Goal: Complete application form

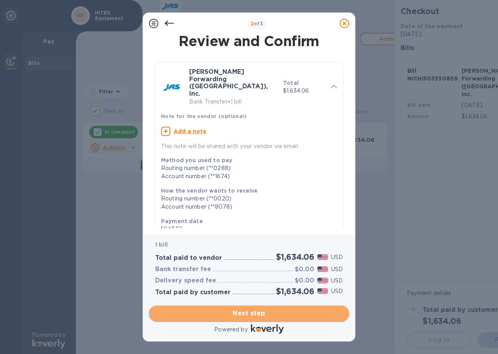
click at [224, 316] on span "Next step" at bounding box center [249, 313] width 188 height 9
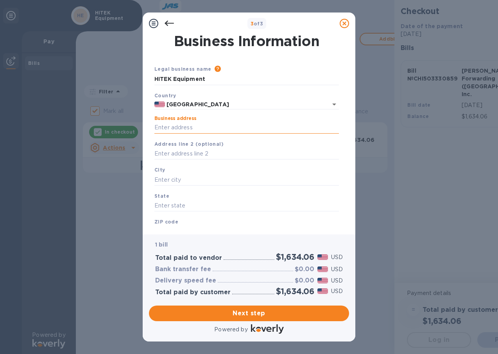
click at [204, 129] on input "Business address" at bounding box center [246, 128] width 184 height 12
type input "8920 58th PL."
type input "#700"
type input "Kenosha"
type input "WI"
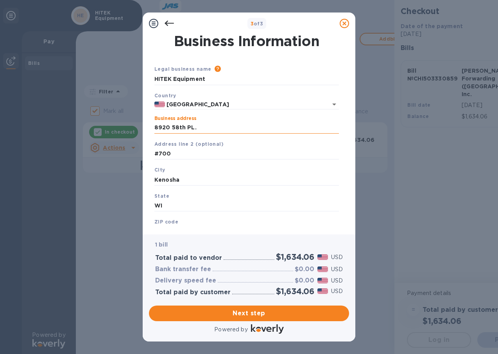
type input "53144"
click at [170, 231] on div "Business Information Legal business name Please provide the legal name that app…" at bounding box center [249, 134] width 213 height 200
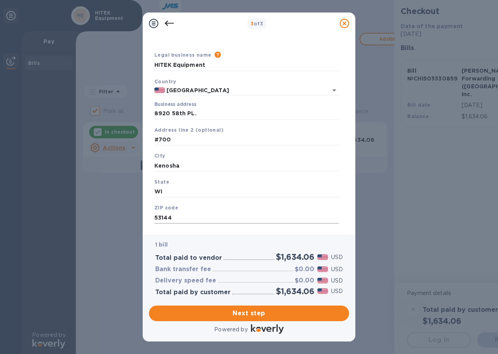
scroll to position [28, 0]
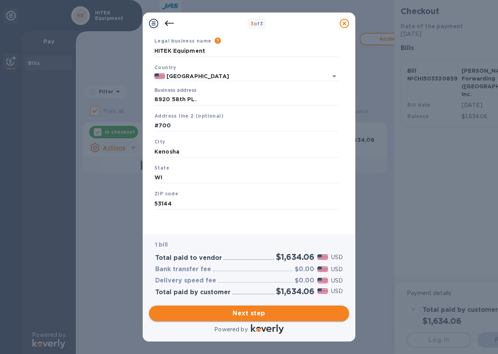
click at [248, 321] on div "Next step" at bounding box center [249, 314] width 206 height 22
click at [250, 312] on span "Next step" at bounding box center [249, 313] width 188 height 9
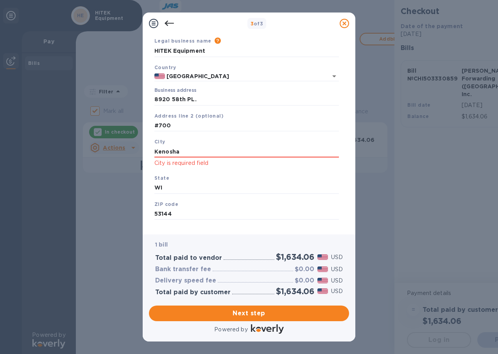
click at [192, 145] on div "City [GEOGRAPHIC_DATA] is required field" at bounding box center [246, 152] width 191 height 36
click at [201, 154] on input "Kenosha" at bounding box center [246, 152] width 184 height 12
click at [265, 314] on span "Next step" at bounding box center [249, 313] width 188 height 9
click at [193, 152] on input "Kenosha" at bounding box center [246, 152] width 184 height 12
type input "Kenosha"
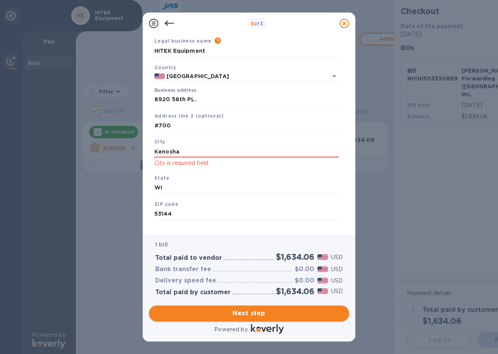
click at [252, 309] on span "Next step" at bounding box center [249, 313] width 188 height 9
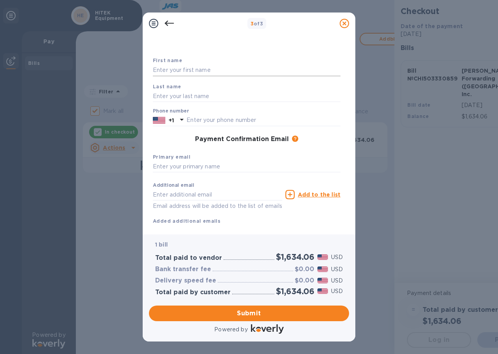
click at [185, 65] on input "text" at bounding box center [247, 70] width 188 height 12
type input "[PERSON_NAME]"
type input "2628421700"
type input "[PERSON_NAME][EMAIL_ADDRESS][DOMAIN_NAME]"
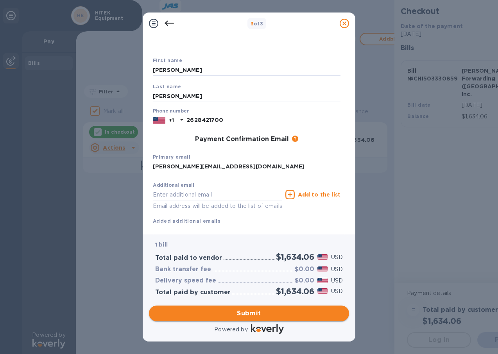
click at [239, 308] on button "Submit" at bounding box center [249, 314] width 200 height 16
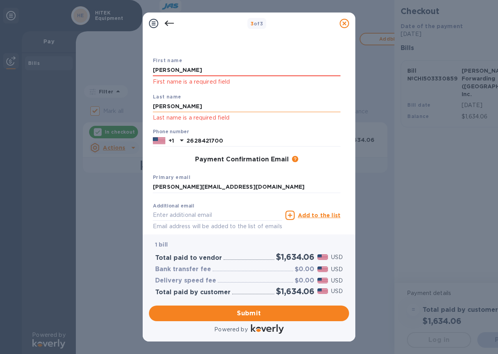
click at [190, 105] on input "[PERSON_NAME]" at bounding box center [247, 107] width 188 height 12
type input "[PERSON_NAME]"
click at [173, 67] on input "[PERSON_NAME]" at bounding box center [247, 70] width 188 height 12
click button "Submit" at bounding box center [0, 0] width 0 height 0
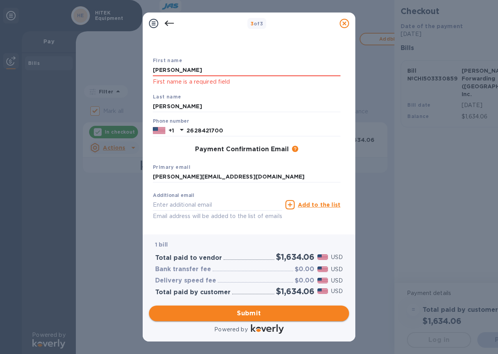
click at [220, 313] on span "Submit" at bounding box center [249, 313] width 188 height 9
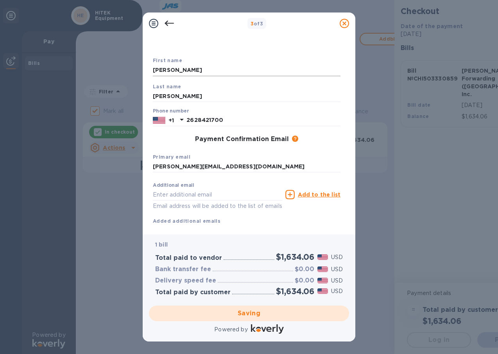
click at [174, 71] on input "[PERSON_NAME]" at bounding box center [247, 70] width 188 height 12
type input "[PERSON_NAME]"
click at [193, 309] on div "Saving" at bounding box center [249, 314] width 206 height 22
checkbox input "false"
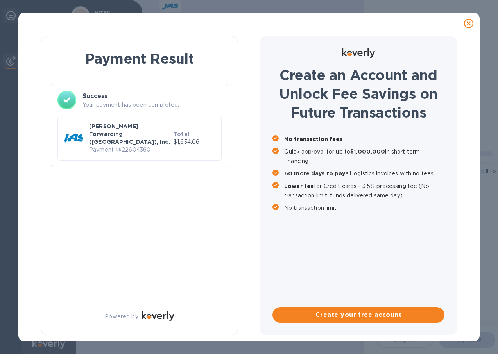
scroll to position [0, 0]
